Goal: Task Accomplishment & Management: Use online tool/utility

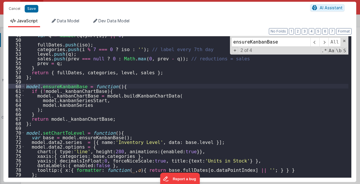
scroll to position [259, 0]
click at [17, 10] on button "Cancel" at bounding box center [14, 9] width 17 height 8
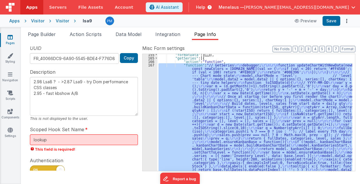
scroll to position [27, 0]
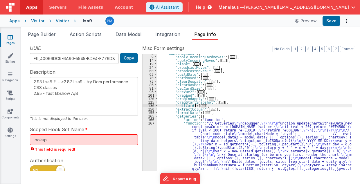
click at [201, 105] on span "..." at bounding box center [203, 105] width 5 height 3
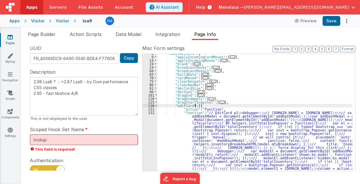
click at [204, 131] on div ""namedActions" : { "applyIncomingCardMoves" : [ ... ] , "applyIncomingMoves" : …" at bounding box center [255, 144] width 195 height 184
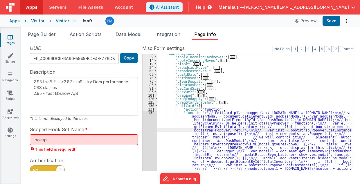
click at [152, 138] on div "8 9 14 19 24 60 65 70 75 86 91 96 101 120 125 130 131 132 133" at bounding box center [150, 144] width 15 height 184
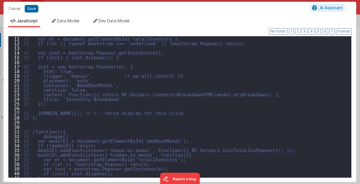
scroll to position [81, 0]
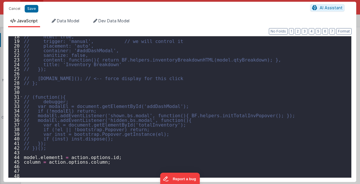
click at [113, 162] on div "// html: true, // trigger: 'manual', // we will control it // placement: 'auto'…" at bounding box center [186, 109] width 326 height 151
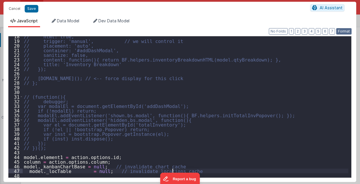
click at [344, 31] on button "Format" at bounding box center [344, 31] width 15 height 6
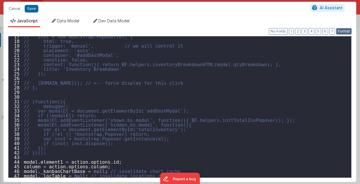
scroll to position [77, 0]
type textarea "2.98 Lsa8 ? - >2.87 Lsa9 - try Dom performance CSS classes 2.95 - fast kbshow A…"
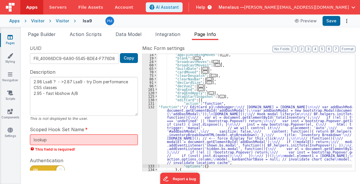
click at [181, 133] on div ""applyIncomingMoves" : [ ... ] , "blank" : [ ... ] , "broadcastMoves" : [ ... ]…" at bounding box center [255, 115] width 195 height 124
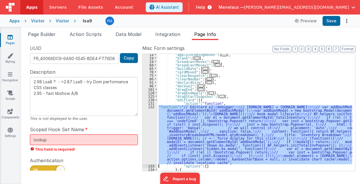
click at [147, 137] on div "132" at bounding box center [150, 134] width 15 height 59
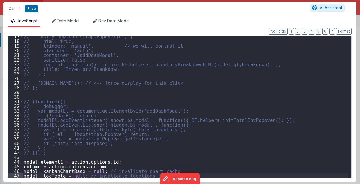
click at [159, 175] on div "// inst = new bootstrap.Popover(el, { // html: true, // trigger: 'manual', // w…" at bounding box center [186, 109] width 326 height 151
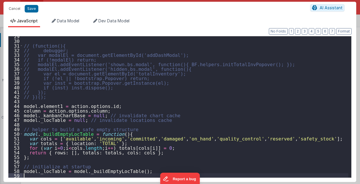
scroll to position [133, 0]
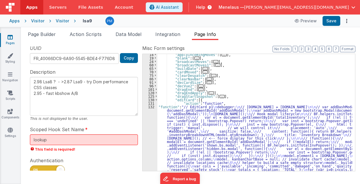
drag, startPoint x: 227, startPoint y: 126, endPoint x: 206, endPoint y: 127, distance: 20.9
click at [227, 127] on div ""applyIncomingMoves" : [ ... ] , "blank" : [ ... ] , "broadcastMoves" : [ ... ]…" at bounding box center [255, 150] width 195 height 194
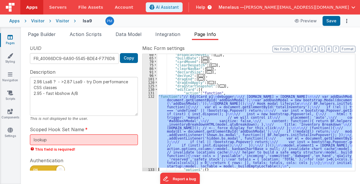
click at [151, 131] on div "60 65 70 75 86 91 96 101 120 125 130 131 132 133 134 135" at bounding box center [150, 115] width 15 height 124
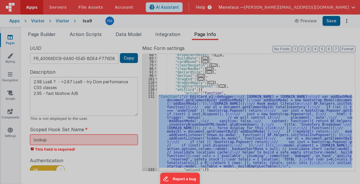
click at [151, 131] on div "// EditCard p1 debugger ; // action.options.model.id = model.id // var addDashM…" at bounding box center [186, 106] width 326 height 151
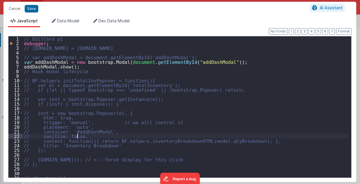
scroll to position [0, 0]
click at [13, 9] on button "Cancel" at bounding box center [14, 9] width 17 height 8
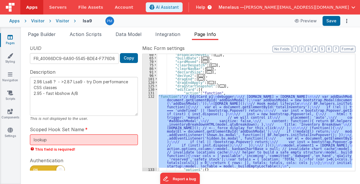
click at [245, 98] on div ""broadcastMoves1" : [ ... ] , "buildDate" : [ ... ] , "cardMoved" : [ ... ] , "…" at bounding box center [255, 112] width 195 height 117
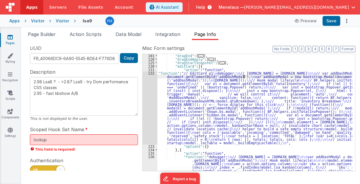
scroll to position [66, 0]
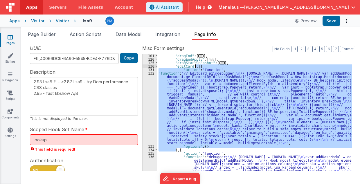
drag, startPoint x: 176, startPoint y: 150, endPoint x: 195, endPoint y: 66, distance: 86.5
click at [195, 66] on div ""dragEnd" : [ ... ] , "dragEndApply" : [ ... ] , "dragStartSnapshot" : [ ... ] …" at bounding box center [255, 126] width 195 height 145
click at [195, 66] on div ""dragEnd" : [ ... ] , "dragEndApply" : [ ... ] , "dragStartSnapshot" : [ ... ] …" at bounding box center [255, 112] width 195 height 117
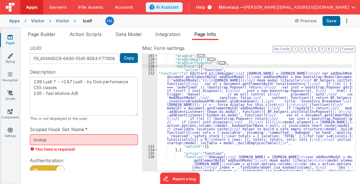
click at [195, 66] on div ""dragEnd" : [ ... ] , "dragEndApply" : [ ... ] , "dragStartSnapshot" : [ ... ] …" at bounding box center [255, 126] width 195 height 145
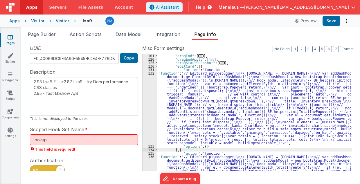
click at [208, 108] on div ""dragEnd" : [ ... ] , "dragEndApply" : [ ... ] , "dragStartSnapshot" : [ ... ] …" at bounding box center [255, 151] width 195 height 194
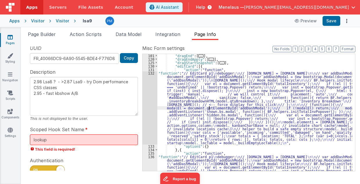
click at [208, 108] on div ""dragEnd" : [ ... ] , "dragEndApply" : [ ... ] , "dragStartSnapshot" : [ ... ] …" at bounding box center [255, 151] width 195 height 194
click at [146, 103] on div "132" at bounding box center [150, 108] width 15 height 73
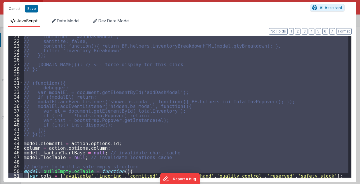
scroll to position [133, 0]
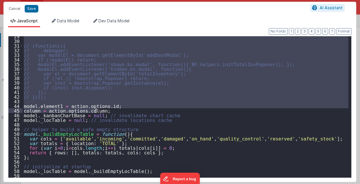
drag, startPoint x: 24, startPoint y: 56, endPoint x: 119, endPoint y: 111, distance: 109.0
click at [119, 111] on div "// (function(){ // debugger; // var modalEl = document.getElementById('addDashM…" at bounding box center [186, 109] width 326 height 151
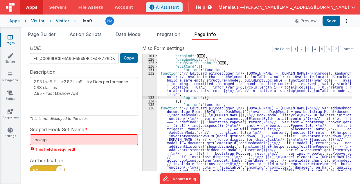
scroll to position [78, 0]
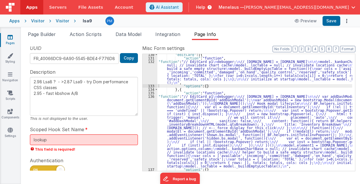
click at [219, 120] on div ""editCard" : [{ "action" : "function" , "function" : "// EditCard p1 \n debugge…" at bounding box center [255, 115] width 195 height 124
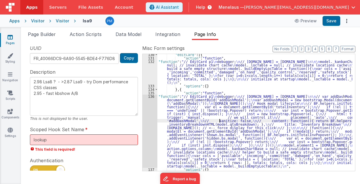
click at [151, 133] on div "136" at bounding box center [150, 131] width 15 height 73
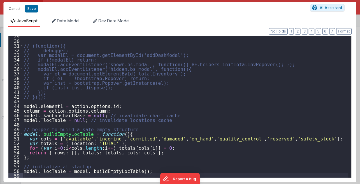
scroll to position [133, 0]
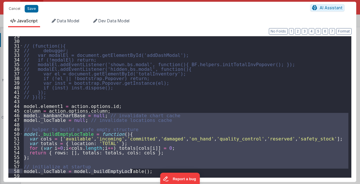
drag, startPoint x: 24, startPoint y: 115, endPoint x: 139, endPoint y: 170, distance: 128.2
click at [139, 170] on div "// (function(){ // debugger; // var modalEl = document.getElementById('addDashM…" at bounding box center [186, 109] width 326 height 151
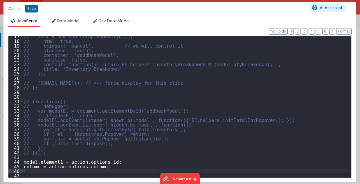
scroll to position [77, 0]
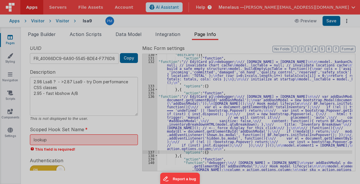
type textarea "2.98 Lsa8 ? - >2.87 Lsa9 - try Dom performance CSS classes 2.95 - fast kbshow A…"
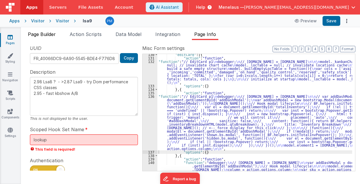
click at [49, 35] on span "Page Builder" at bounding box center [42, 34] width 28 height 6
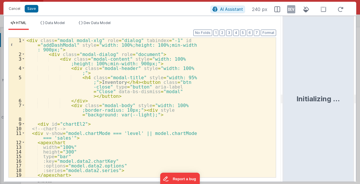
drag, startPoint x: 180, startPoint y: 100, endPoint x: 284, endPoint y: 100, distance: 104.1
click at [284, 100] on html "Cancel Save AI Assistant 240 px HTML Data Model Dev Data Model Format 7 6 5 4 3…" at bounding box center [180, 92] width 360 height 184
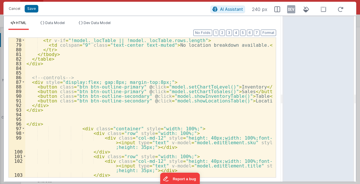
scroll to position [372, 0]
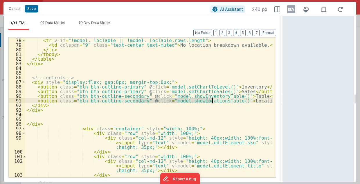
drag, startPoint x: 133, startPoint y: 100, endPoint x: 213, endPoint y: 101, distance: 79.6
click at [213, 101] on div "< tr v-if = "!model._locTable || !model._locTable.rows.length" > < td colspan =…" at bounding box center [149, 117] width 248 height 159
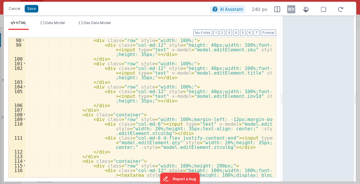
scroll to position [465, 0]
click at [203, 147] on div "< div class = "row" style = "width: 100%;" > < div class = "col-md-12" style = …" at bounding box center [149, 113] width 248 height 150
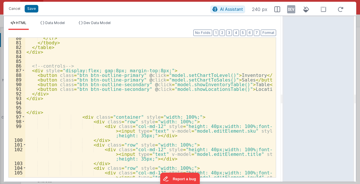
scroll to position [372, 0]
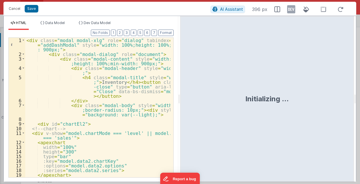
scroll to position [12, 0]
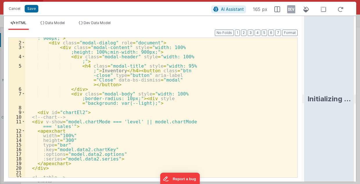
drag, startPoint x: 180, startPoint y: 100, endPoint x: 305, endPoint y: 109, distance: 126.2
click at [305, 109] on html "Cancel Save AI Assistant 165 px HTML Data Model Dev Data Model Format 7 6 5 4 3…" at bounding box center [180, 92] width 360 height 184
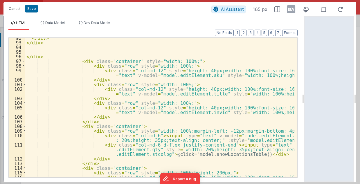
scroll to position [463, 0]
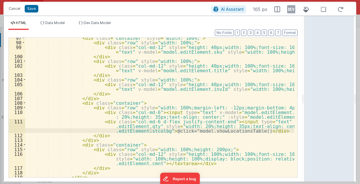
click at [151, 131] on div "< div class = "container" style = "width: 100%;" > < div class = "row" style = …" at bounding box center [160, 110] width 270 height 150
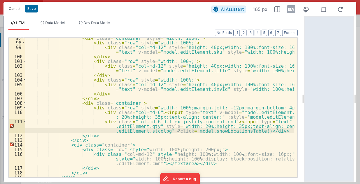
click at [231, 130] on div "< div class = "container" style = "width: 100%;" > < div class = "row" style = …" at bounding box center [160, 110] width 270 height 150
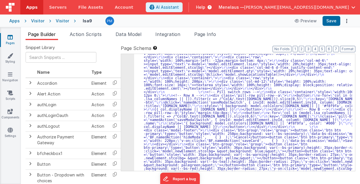
scroll to position [164, 0]
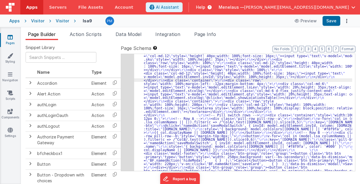
click at [130, 101] on div "5" at bounding box center [127, 59] width 13 height 310
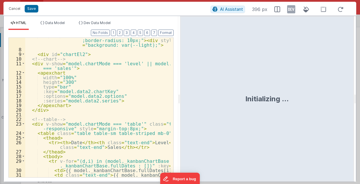
scroll to position [70, 0]
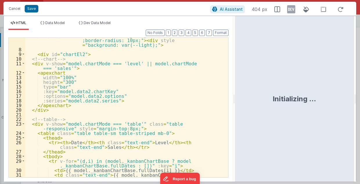
drag, startPoint x: 179, startPoint y: 99, endPoint x: 235, endPoint y: 105, distance: 56.7
click at [235, 105] on html "Cancel Save AI Assistant 404 px HTML Data Model Dev Data Model Format 7 6 5 4 3…" at bounding box center [180, 92] width 360 height 184
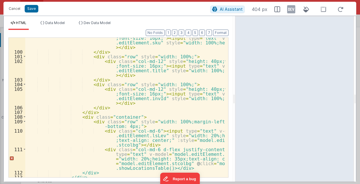
scroll to position [581, 0]
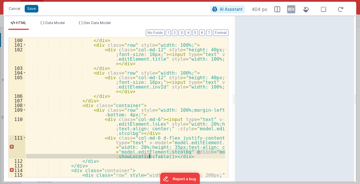
drag, startPoint x: 169, startPoint y: 151, endPoint x: 149, endPoint y: 155, distance: 19.8
click at [149, 155] on div "</ div > < div class = "row" style = "width: 100%;" > < div class = "col-md-12"…" at bounding box center [125, 120] width 201 height 164
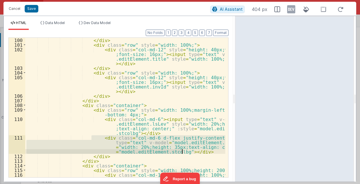
drag, startPoint x: 92, startPoint y: 137, endPoint x: 184, endPoint y: 150, distance: 93.6
click at [184, 150] on div "</ div > < div class = "row" style = "width: 100%;" > < div class = "col-md-12"…" at bounding box center [125, 120] width 201 height 164
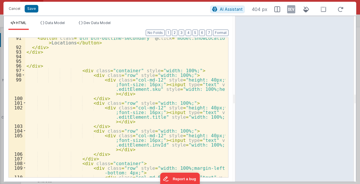
scroll to position [488, 0]
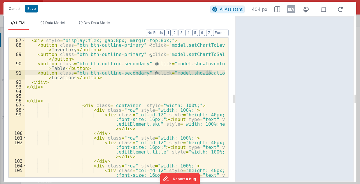
drag, startPoint x: 133, startPoint y: 72, endPoint x: 212, endPoint y: 70, distance: 78.8
click at [212, 70] on div "< div style = "display:flex; gap:8px; margin-top:8px;" > < button class = "btn …" at bounding box center [125, 120] width 201 height 164
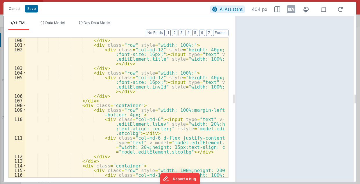
scroll to position [593, 0]
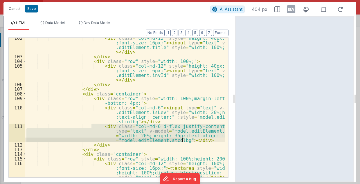
drag, startPoint x: 92, startPoint y: 126, endPoint x: 190, endPoint y: 140, distance: 99.2
click at [190, 140] on div "< div class = "col-md-12" style = "height: 40px;width: 100% ;font-size: 16px;" …" at bounding box center [125, 117] width 201 height 164
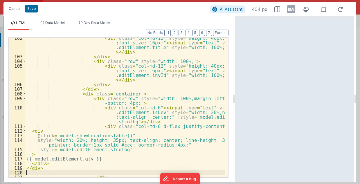
scroll to position [980, 0]
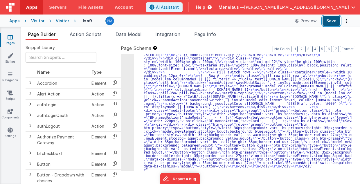
click at [333, 19] on button "Save" at bounding box center [332, 21] width 18 height 10
